Goal: Navigation & Orientation: Understand site structure

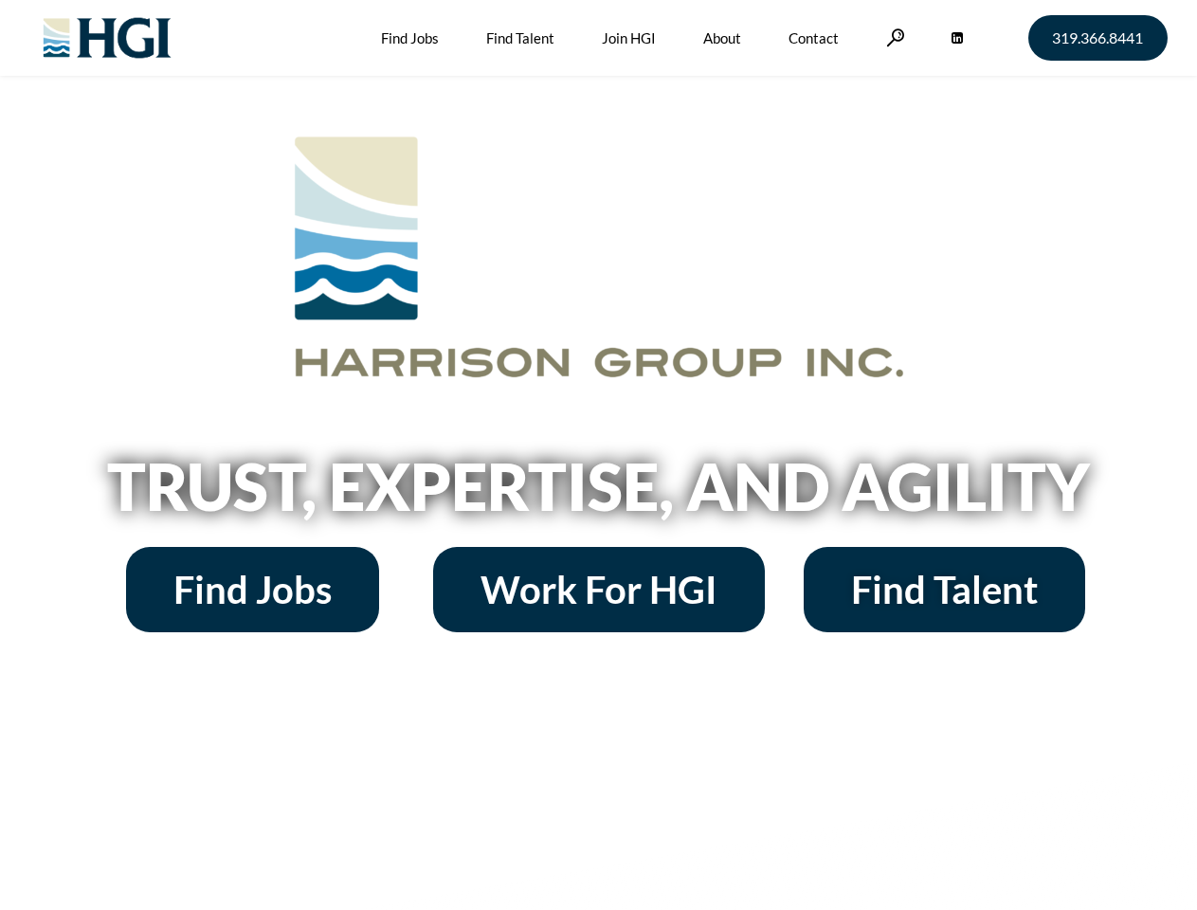
click at [598, 455] on h2 "Trust, Expertise, and Agility" at bounding box center [599, 486] width 1081 height 64
click at [893, 37] on link at bounding box center [895, 37] width 19 height 18
